Goal: Information Seeking & Learning: Learn about a topic

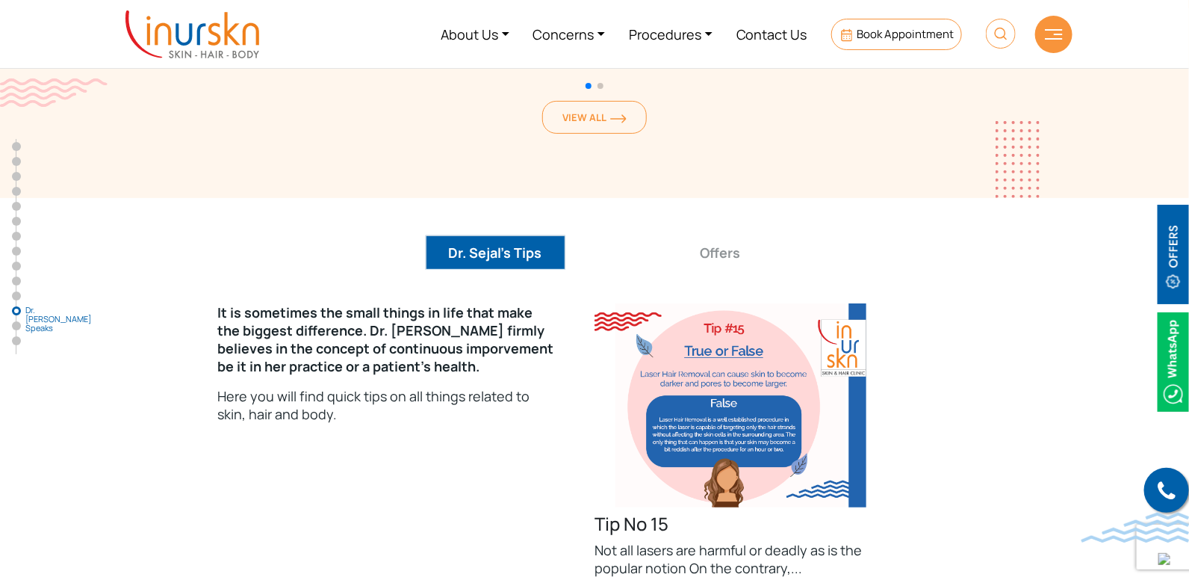
scroll to position [9678, 0]
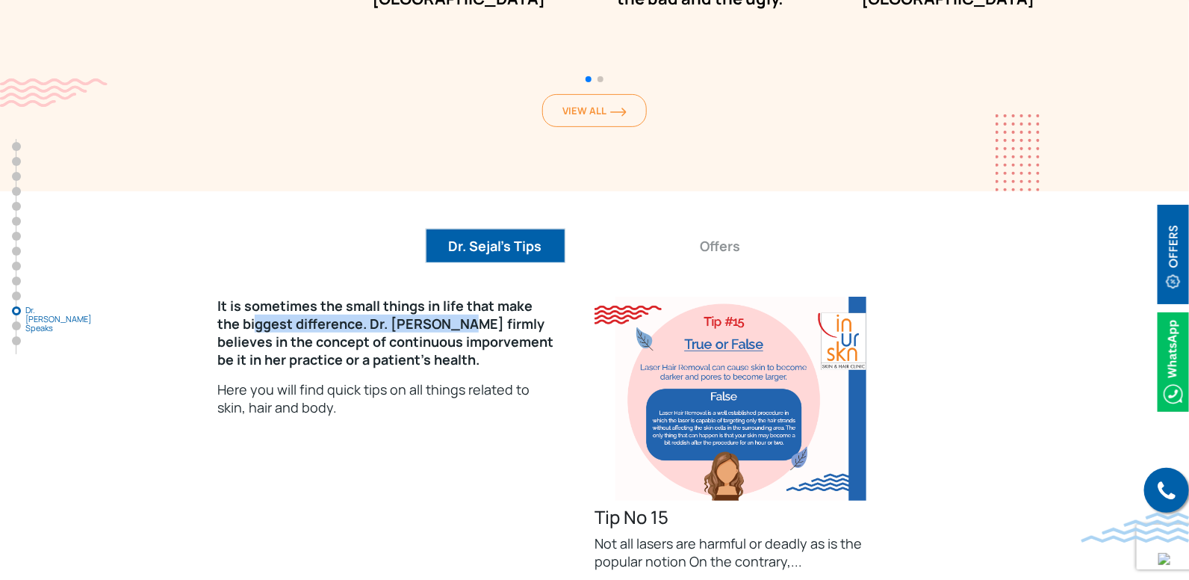
drag, startPoint x: 232, startPoint y: 246, endPoint x: 426, endPoint y: 247, distance: 193.5
click at [426, 297] on p "It is sometimes the small things in life that make the biggest difference. Dr. …" at bounding box center [387, 333] width 340 height 72
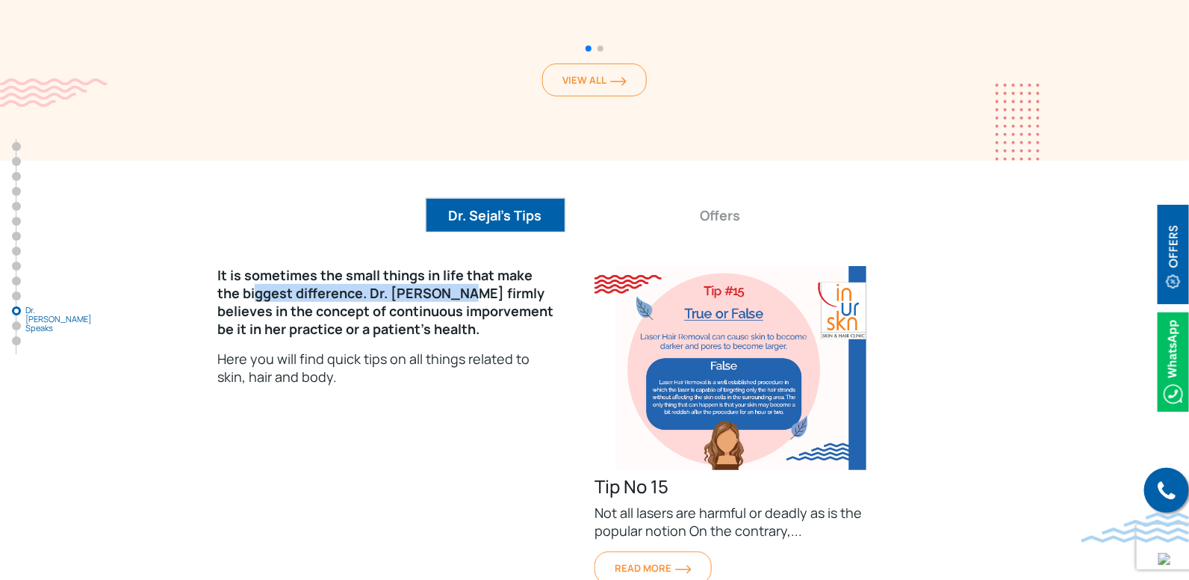
scroll to position [9710, 0]
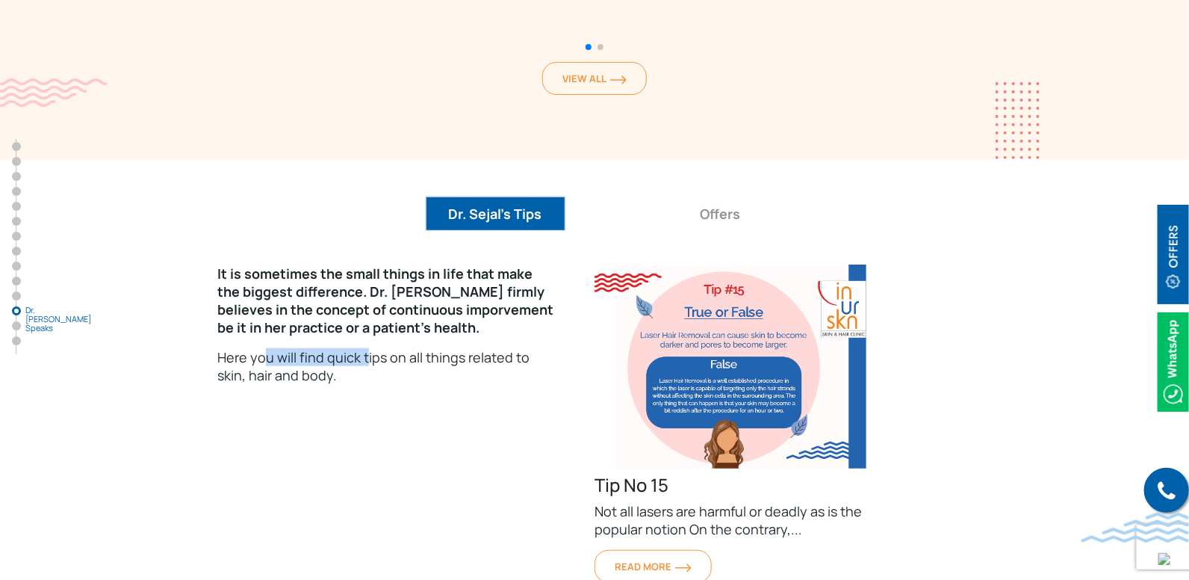
drag, startPoint x: 261, startPoint y: 284, endPoint x: 364, endPoint y: 284, distance: 103.1
click at [363, 348] on p "Here you will find quick tips on all things related to skin, hair and body." at bounding box center [387, 366] width 340 height 36
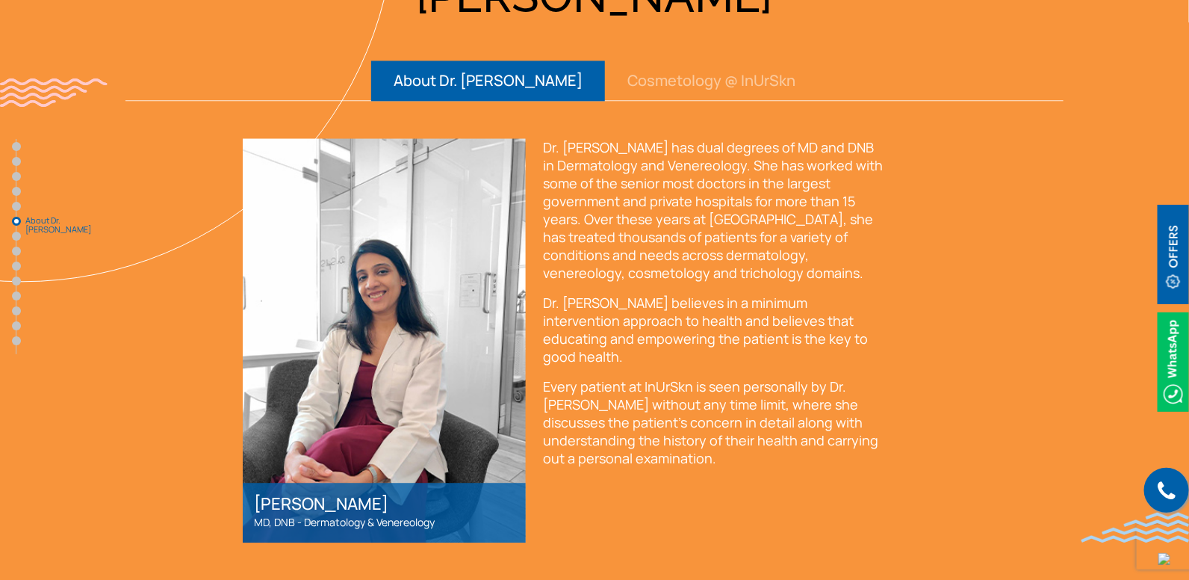
scroll to position [3627, 0]
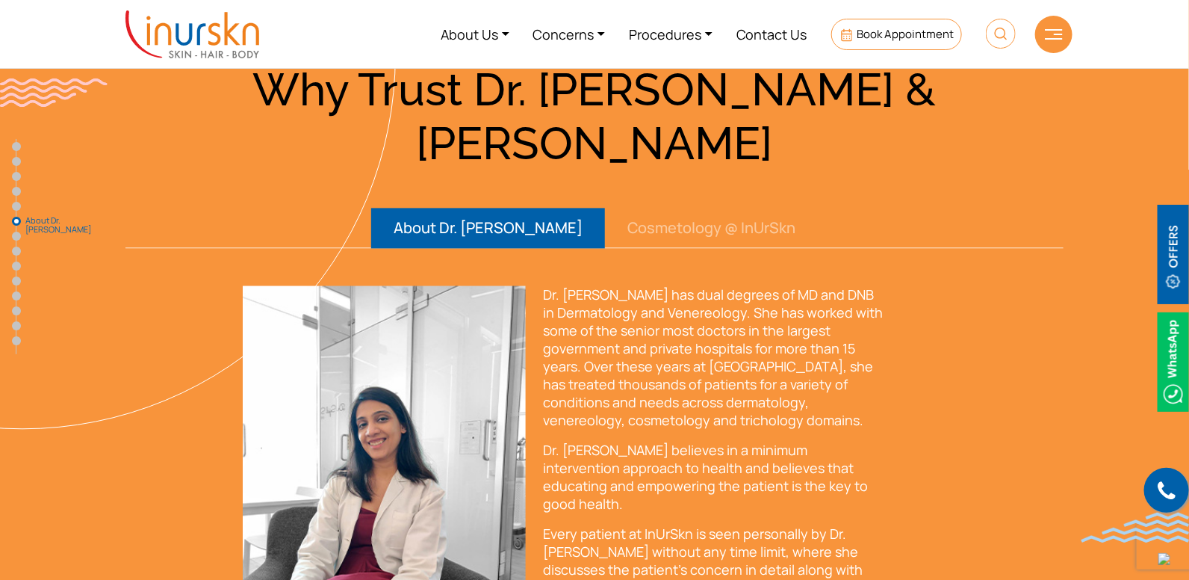
click at [695, 208] on button "Cosmetology @ InUrSkn" at bounding box center [711, 228] width 213 height 40
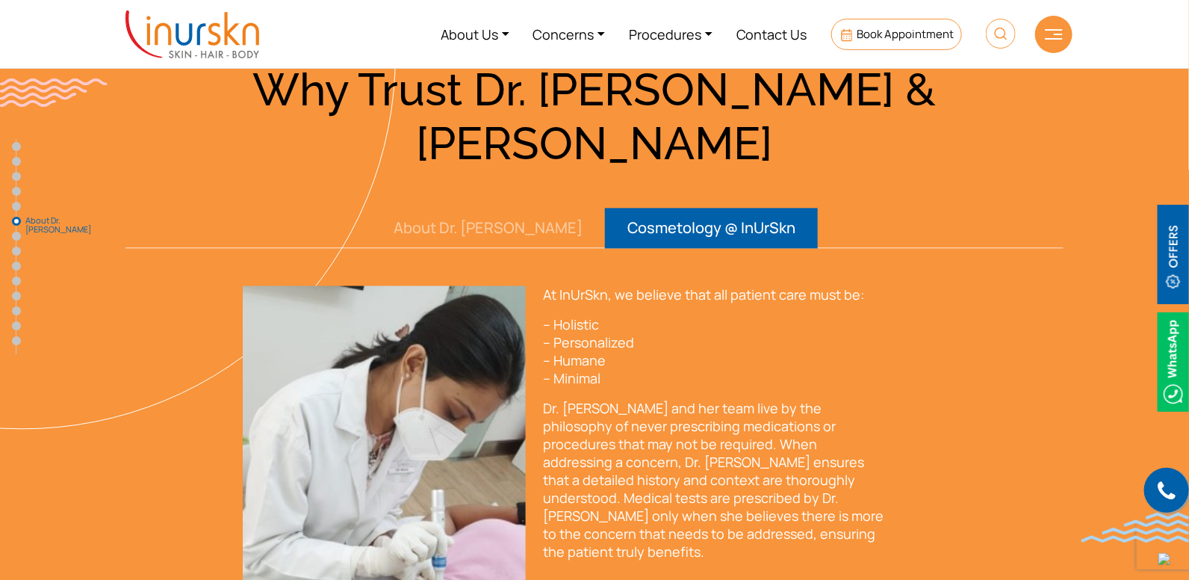
click at [493, 208] on button "About Dr. [PERSON_NAME]" at bounding box center [488, 228] width 234 height 40
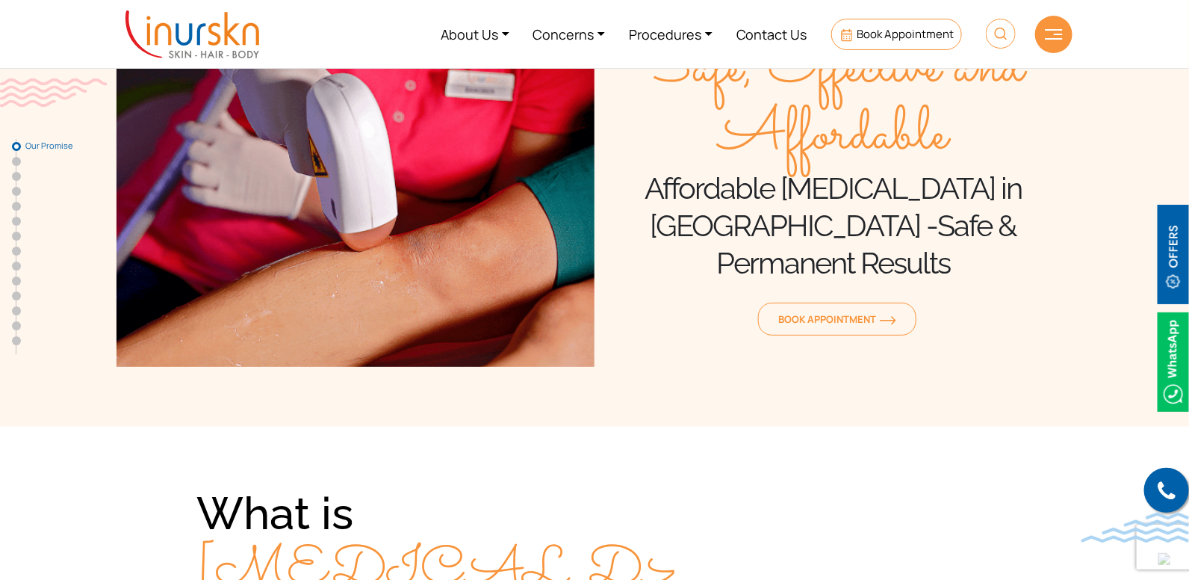
scroll to position [157, 0]
